Goal: Use online tool/utility: Utilize a website feature to perform a specific function

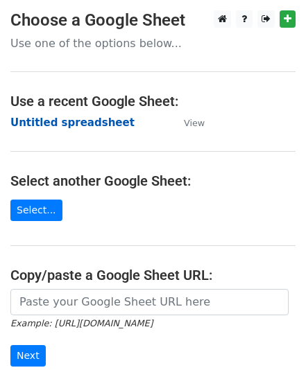
click at [75, 121] on strong "Untitled spreadsheet" at bounding box center [72, 122] width 124 height 12
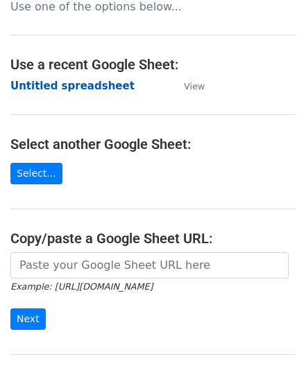
scroll to position [55, 0]
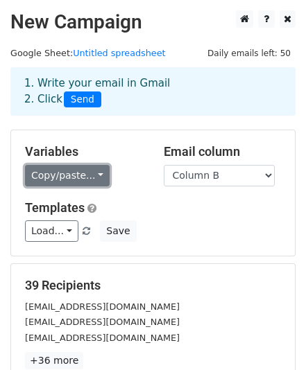
click at [91, 177] on link "Copy/paste..." at bounding box center [67, 175] width 85 height 21
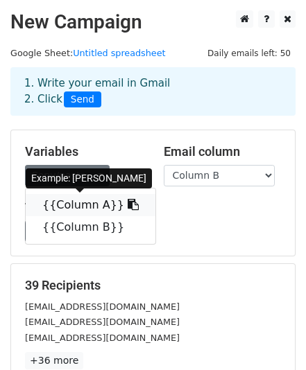
click at [83, 204] on link "{{Column A}}" at bounding box center [91, 205] width 130 height 22
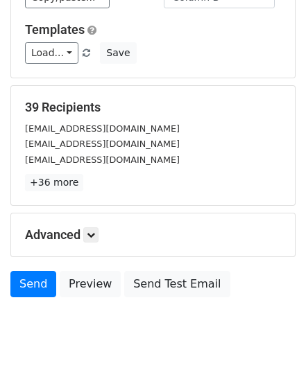
scroll to position [220, 0]
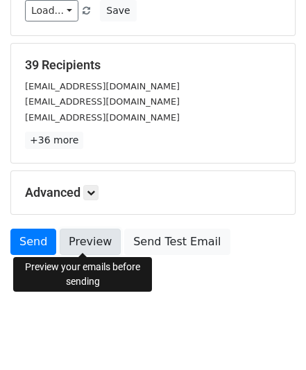
click at [89, 240] on link "Preview" at bounding box center [90, 242] width 61 height 26
